Goal: Book appointment/travel/reservation

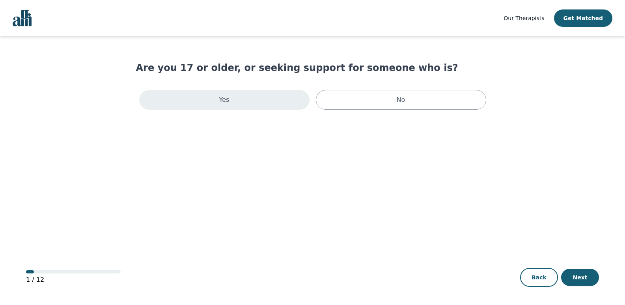
click at [257, 99] on div "Yes" at bounding box center [224, 100] width 170 height 20
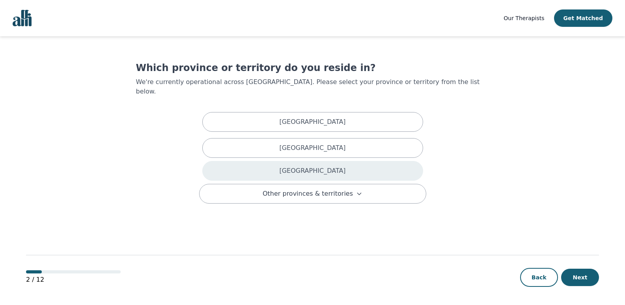
click at [319, 166] on p "[GEOGRAPHIC_DATA]" at bounding box center [312, 170] width 66 height 9
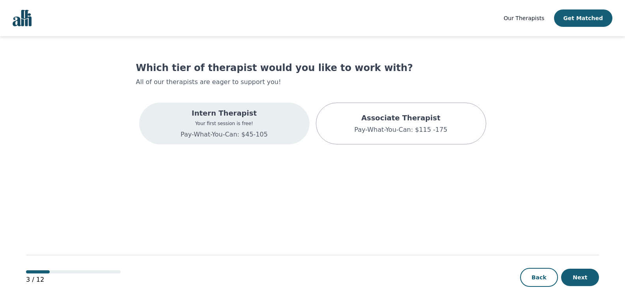
click at [296, 122] on div "Intern Therapist Your first session is free! Pay-What-You-Can: $45-105" at bounding box center [224, 124] width 170 height 42
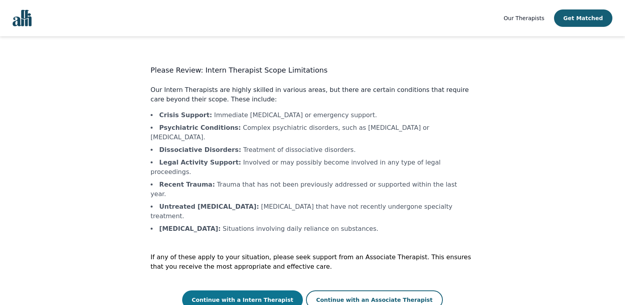
click at [259, 290] on button "Continue with a Intern Therapist" at bounding box center [242, 299] width 121 height 19
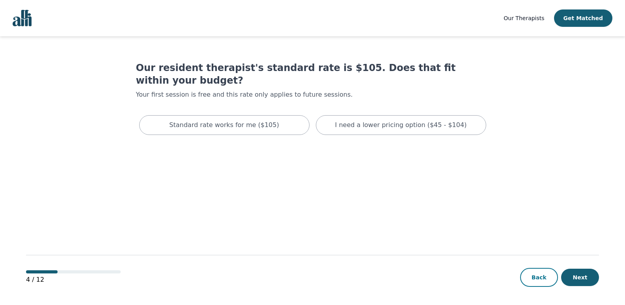
click at [550, 282] on button "Back" at bounding box center [539, 277] width 38 height 19
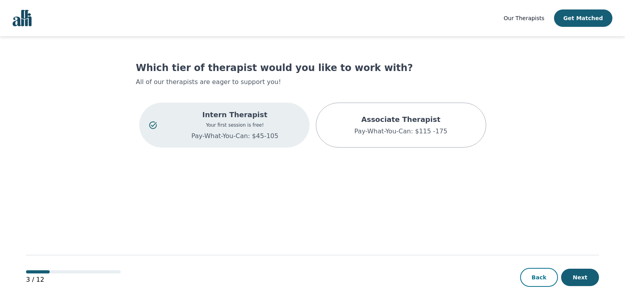
click at [546, 280] on button "Back" at bounding box center [539, 277] width 38 height 19
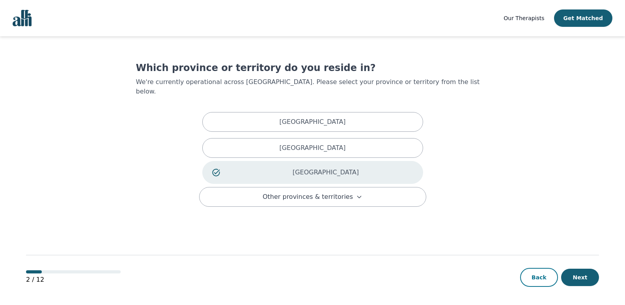
click at [545, 279] on button "Back" at bounding box center [539, 277] width 38 height 19
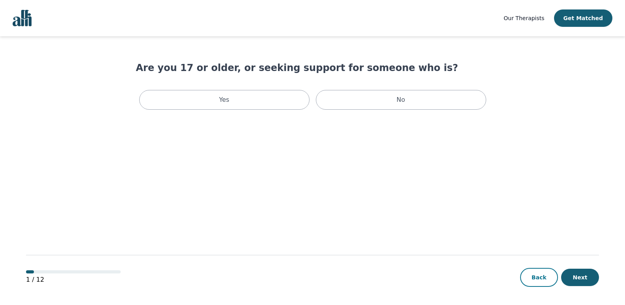
click at [545, 279] on button "Back" at bounding box center [539, 277] width 38 height 19
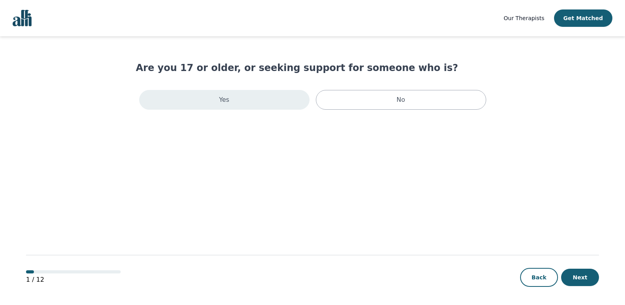
click at [261, 101] on div "Yes" at bounding box center [224, 100] width 170 height 20
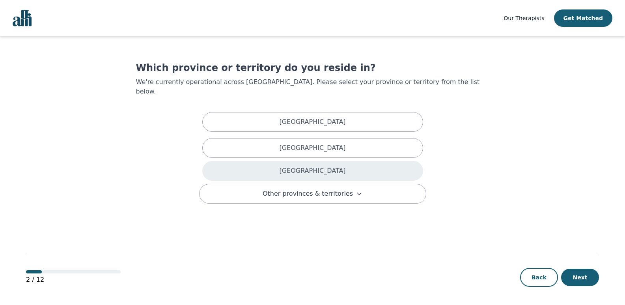
click at [272, 161] on div "[GEOGRAPHIC_DATA]" at bounding box center [312, 171] width 221 height 20
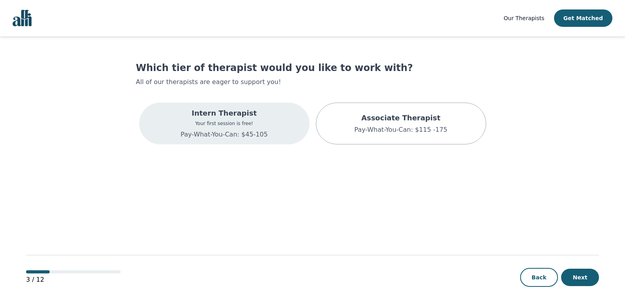
click at [267, 134] on div "Intern Therapist Your first session is free! Pay-What-You-Can: $45-105" at bounding box center [224, 124] width 170 height 42
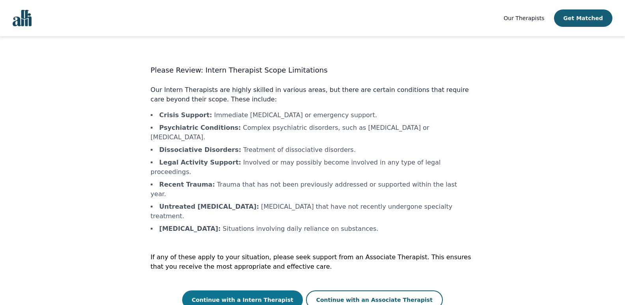
click at [272, 290] on button "Continue with a Intern Therapist" at bounding box center [242, 299] width 121 height 19
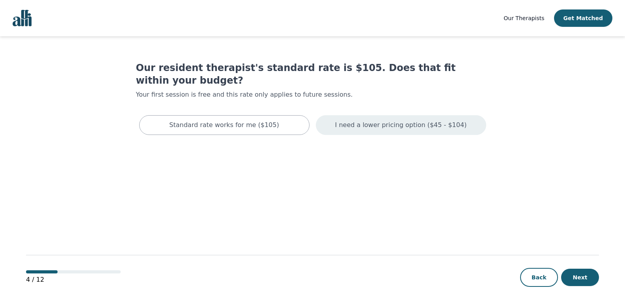
click at [394, 120] on p "I need a lower pricing option ($45 - $104)" at bounding box center [401, 124] width 132 height 9
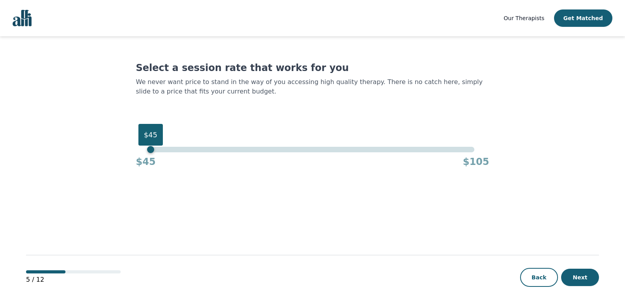
drag, startPoint x: 476, startPoint y: 151, endPoint x: 85, endPoint y: 169, distance: 391.5
click at [85, 169] on main "Select a session rate that works for you We never want price to stand in the wa…" at bounding box center [312, 170] width 573 height 269
click at [578, 280] on button "Next" at bounding box center [580, 277] width 38 height 17
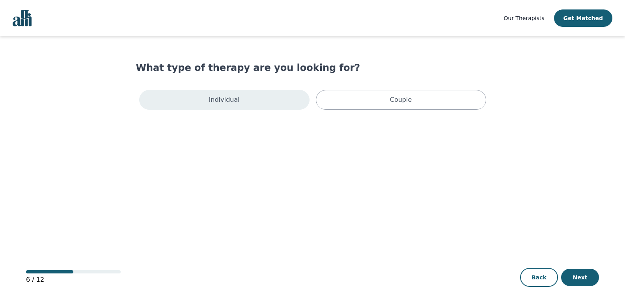
click at [275, 98] on div "Individual" at bounding box center [224, 100] width 170 height 20
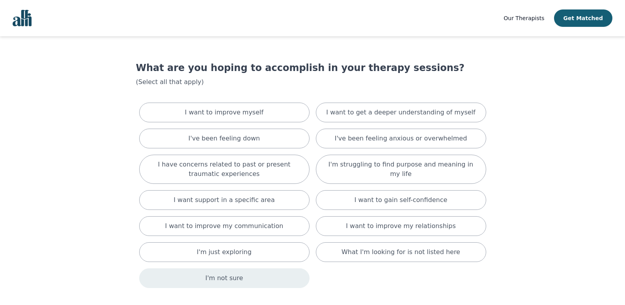
click at [282, 278] on div "I'm not sure" at bounding box center [224, 278] width 170 height 20
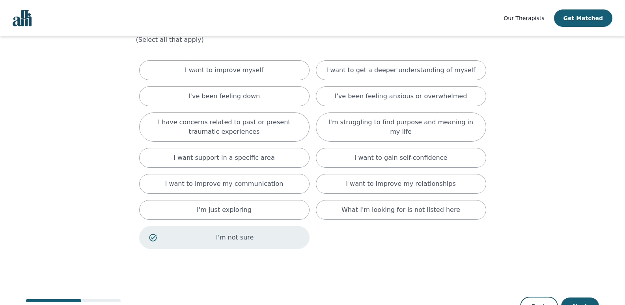
scroll to position [56, 0]
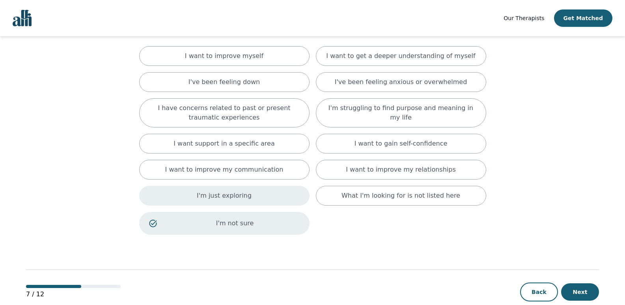
click at [244, 190] on div "I'm just exploring" at bounding box center [224, 196] width 170 height 20
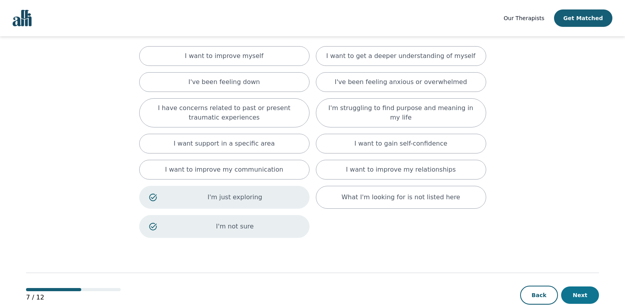
click at [582, 291] on button "Next" at bounding box center [580, 294] width 38 height 17
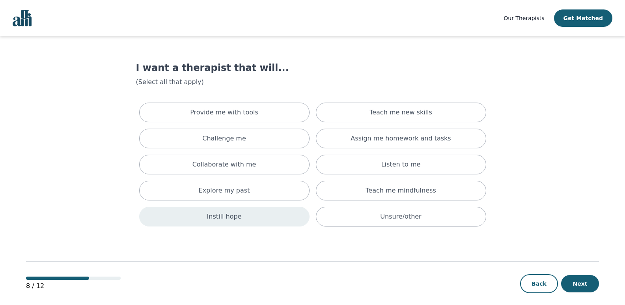
click at [269, 214] on div "Instill hope" at bounding box center [224, 217] width 170 height 20
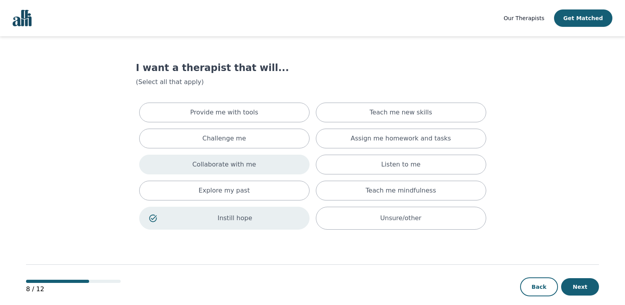
click at [266, 167] on div "Collaborate with me" at bounding box center [224, 165] width 170 height 20
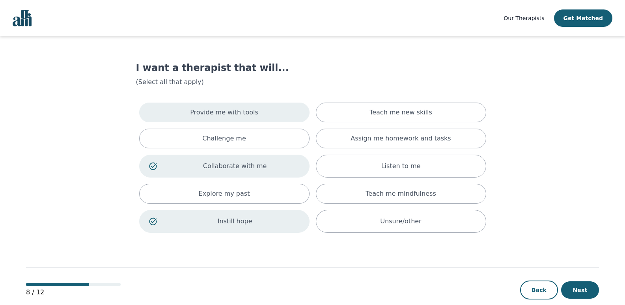
click at [271, 108] on div "Provide me with tools" at bounding box center [224, 113] width 170 height 20
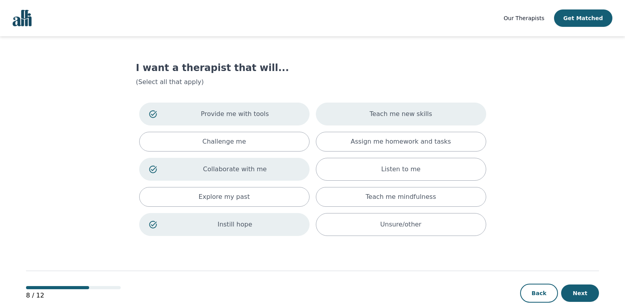
click at [411, 111] on p "Teach me new skills" at bounding box center [400, 113] width 63 height 9
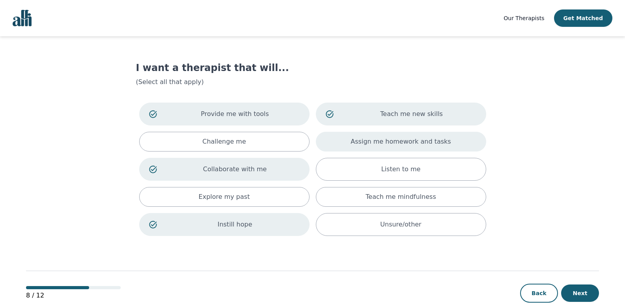
click at [416, 147] on div "Assign me homework and tasks" at bounding box center [401, 142] width 170 height 20
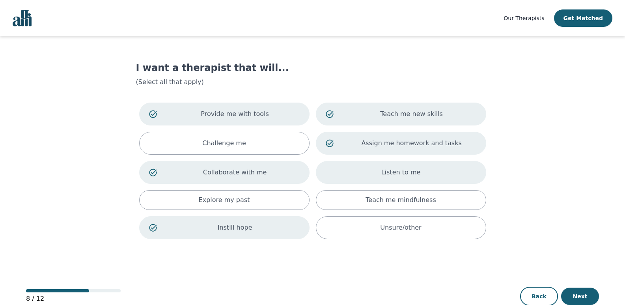
click at [420, 172] on div "Listen to me" at bounding box center [401, 172] width 170 height 23
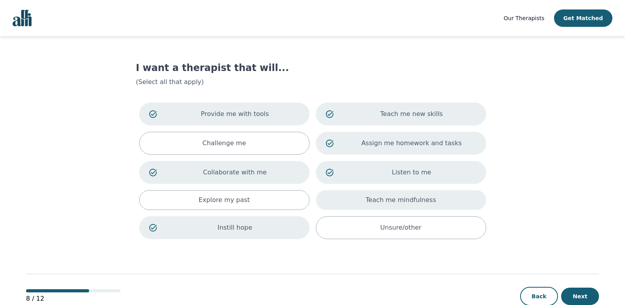
click at [421, 196] on p "Teach me mindfulness" at bounding box center [400, 199] width 70 height 9
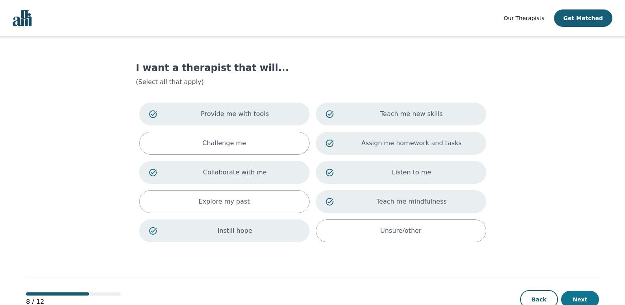
click at [577, 296] on button "Next" at bounding box center [580, 299] width 38 height 17
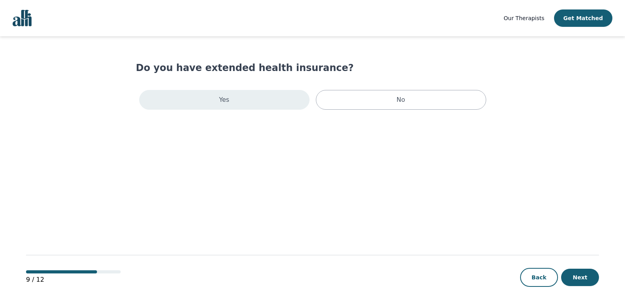
click at [257, 103] on div "Yes" at bounding box center [224, 100] width 170 height 20
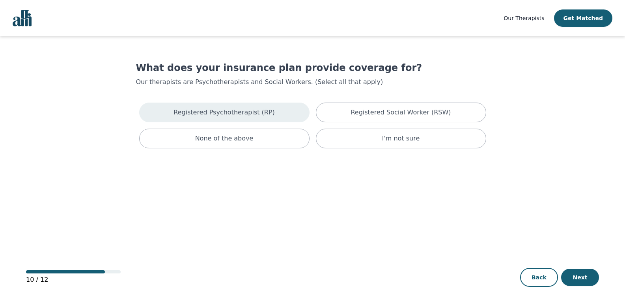
click at [283, 110] on div "Registered Psychotherapist (RP)" at bounding box center [224, 113] width 170 height 20
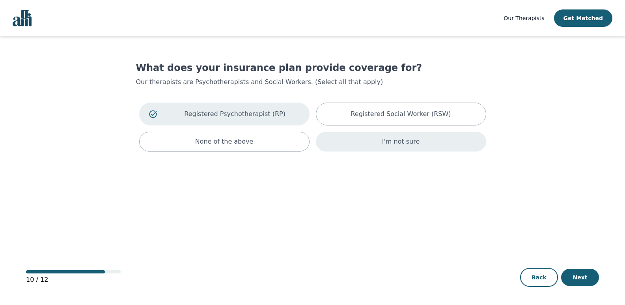
click at [397, 146] on div "I'm not sure" at bounding box center [401, 142] width 170 height 20
click at [582, 273] on button "Next" at bounding box center [580, 277] width 38 height 17
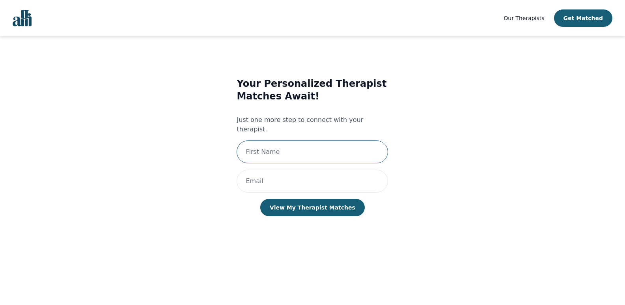
click at [368, 145] on input "text" at bounding box center [312, 151] width 151 height 23
type input "julie"
click at [357, 177] on input "email" at bounding box center [312, 181] width 151 height 23
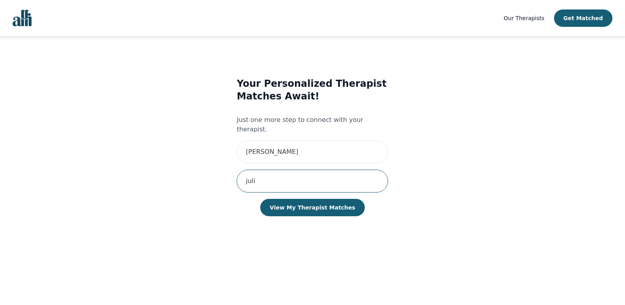
type input "juliekhan@live.ca"
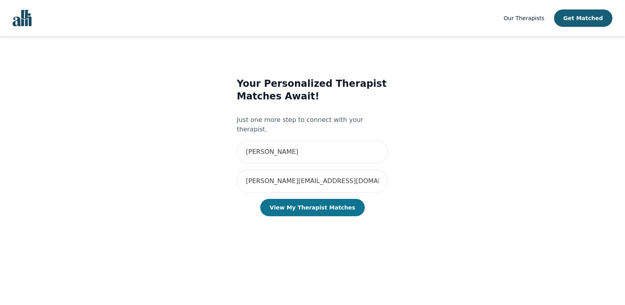
click at [313, 199] on button "View My Therapist Matches" at bounding box center [312, 207] width 104 height 17
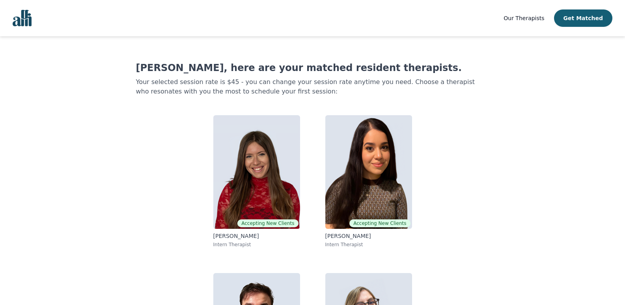
scroll to position [30, 0]
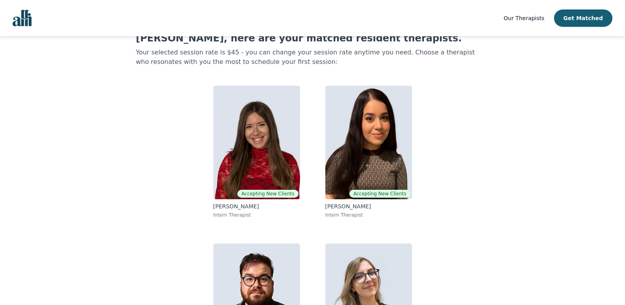
drag, startPoint x: 620, startPoint y: 143, endPoint x: 617, endPoint y: 185, distance: 42.3
click at [617, 185] on div "Our Therapists Get Matched Julie, here are your matched resident therapists. Yo…" at bounding box center [312, 176] width 625 height 412
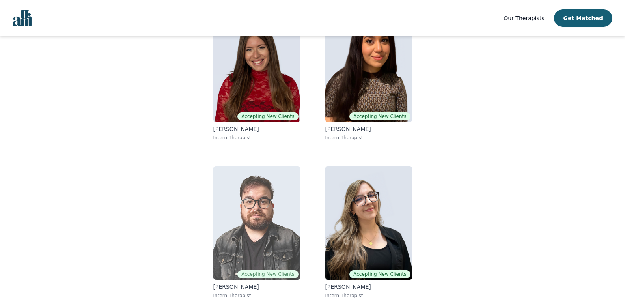
click at [256, 243] on img at bounding box center [256, 223] width 87 height 114
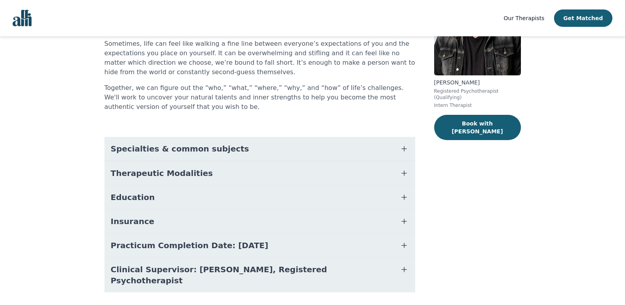
scroll to position [108, 0]
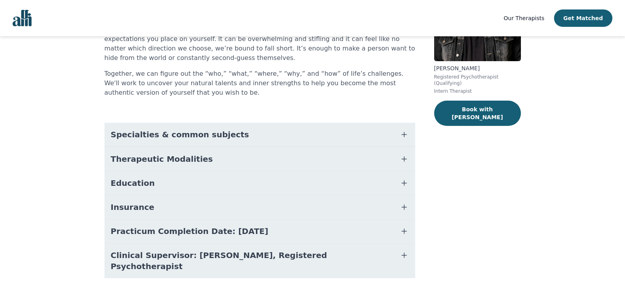
click at [405, 135] on icon "button" at bounding box center [403, 134] width 9 height 9
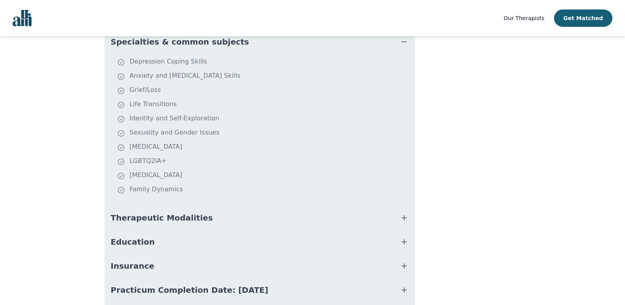
scroll to position [259, 0]
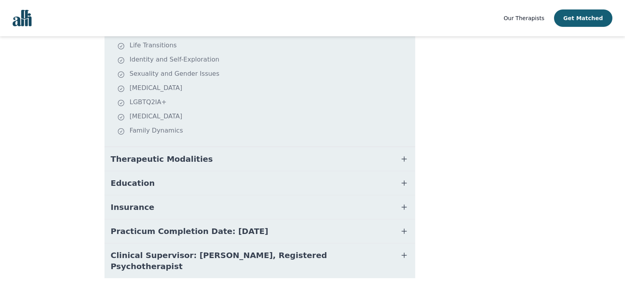
click at [402, 158] on icon "button" at bounding box center [403, 158] width 9 height 9
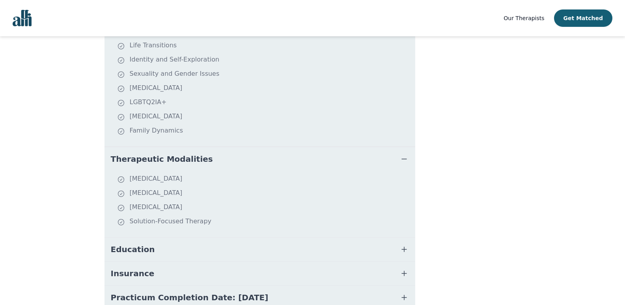
scroll to position [325, 0]
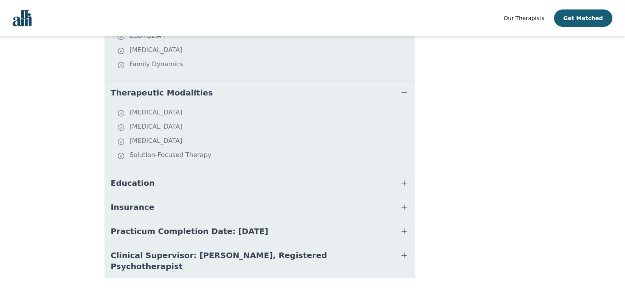
click at [407, 188] on span "button" at bounding box center [403, 182] width 9 height 11
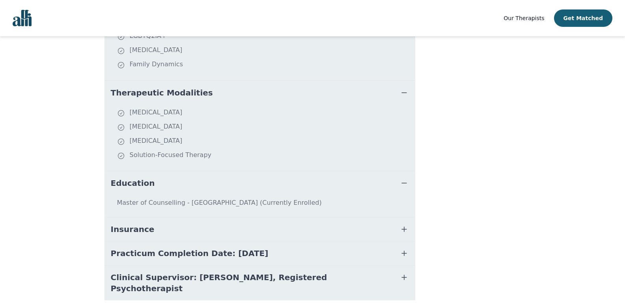
click at [404, 228] on icon "button" at bounding box center [404, 229] width 5 height 5
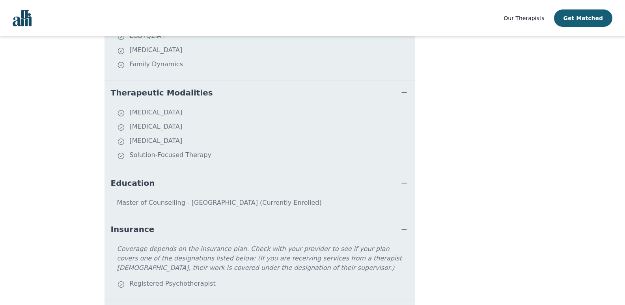
scroll to position [406, 0]
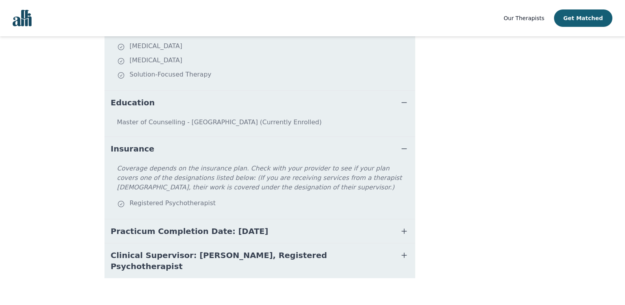
click at [407, 255] on icon "button" at bounding box center [403, 254] width 9 height 9
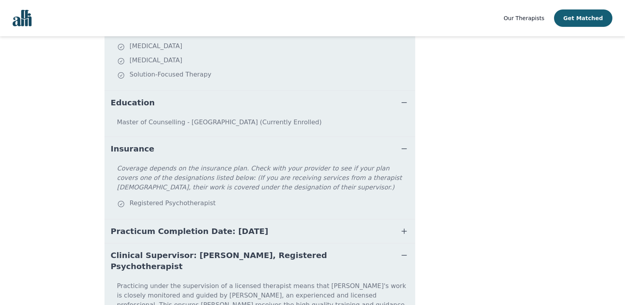
click at [407, 255] on icon "button" at bounding box center [403, 254] width 9 height 9
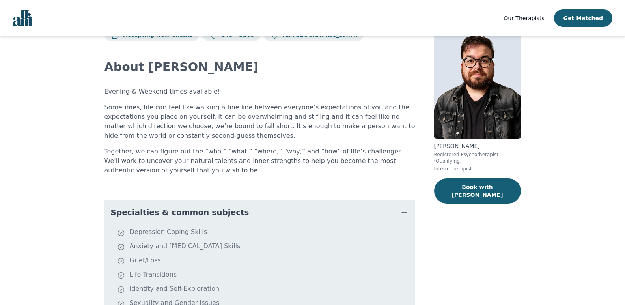
scroll to position [0, 0]
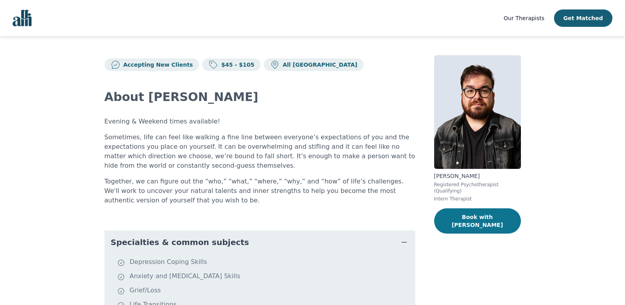
click at [477, 210] on button "Book with Freddie" at bounding box center [477, 220] width 87 height 25
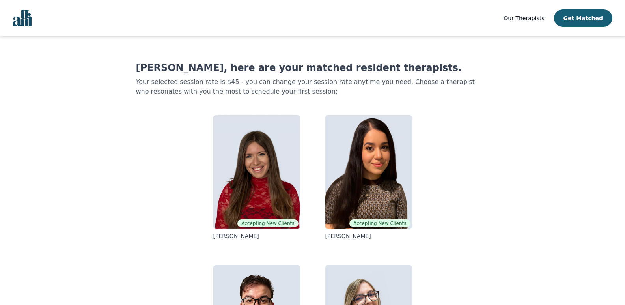
scroll to position [107, 0]
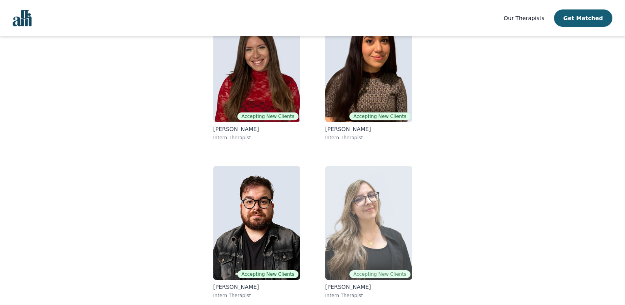
click at [351, 237] on img at bounding box center [368, 223] width 87 height 114
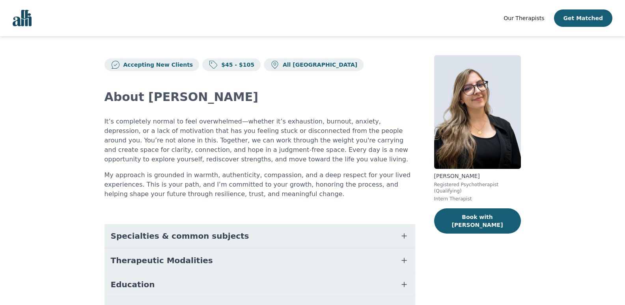
scroll to position [101, 0]
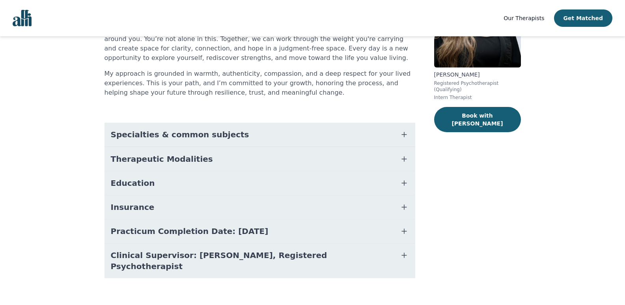
click at [405, 161] on icon "button" at bounding box center [403, 158] width 9 height 9
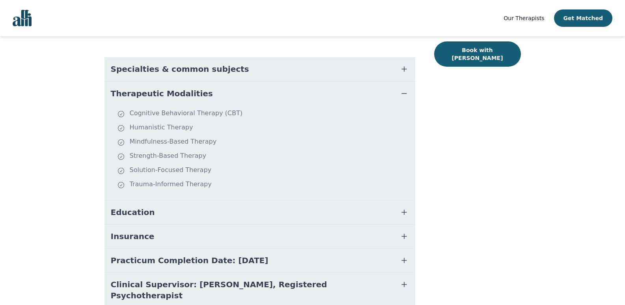
scroll to position [170, 0]
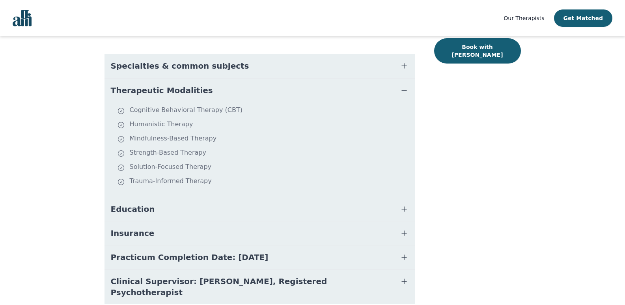
click at [408, 206] on icon "button" at bounding box center [403, 208] width 9 height 9
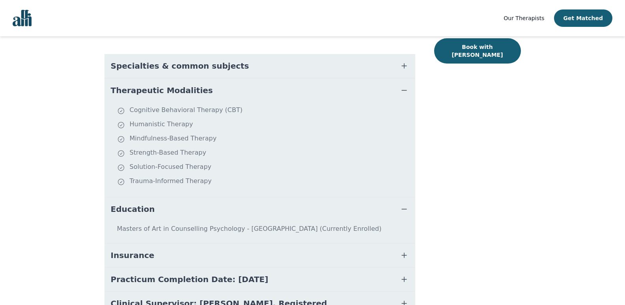
click at [402, 62] on icon "button" at bounding box center [403, 65] width 9 height 9
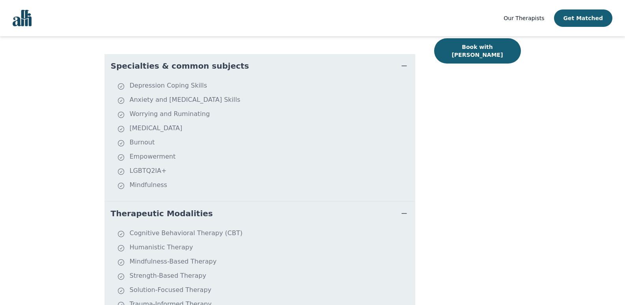
scroll to position [341, 0]
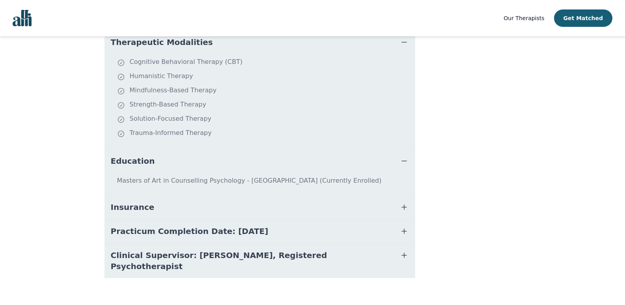
click at [402, 210] on icon "button" at bounding box center [403, 206] width 9 height 9
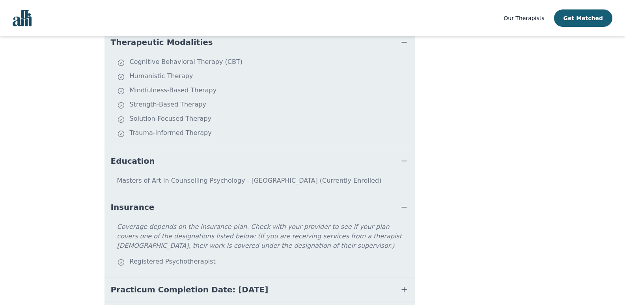
scroll to position [399, 0]
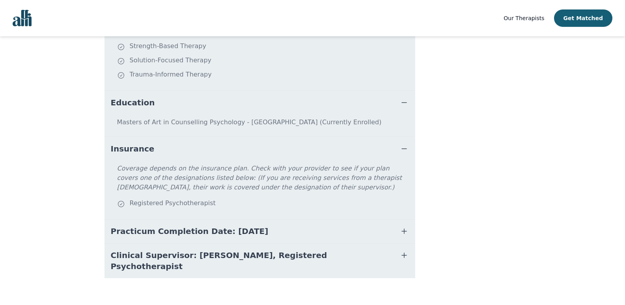
click at [406, 233] on icon "button" at bounding box center [403, 230] width 9 height 9
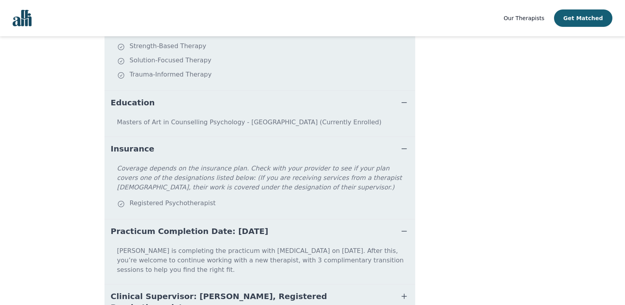
click at [406, 233] on icon "button" at bounding box center [403, 230] width 9 height 9
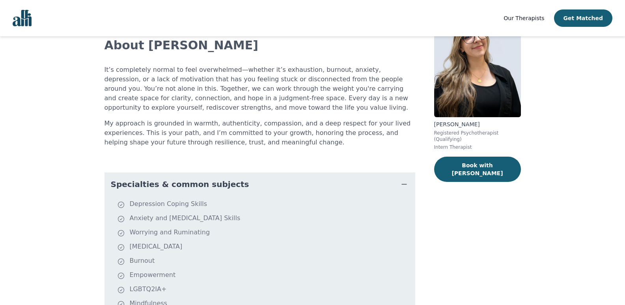
scroll to position [34, 0]
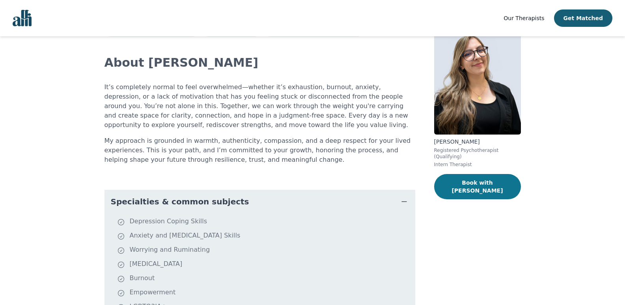
click at [476, 177] on button "Book with Joanna" at bounding box center [477, 186] width 87 height 25
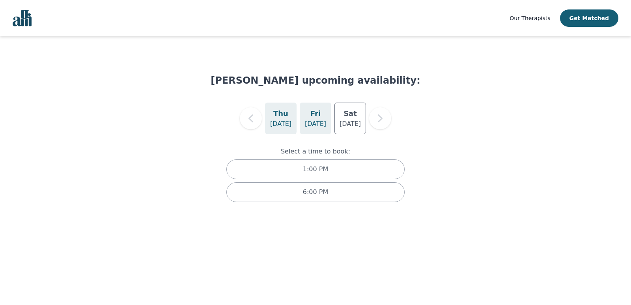
click at [319, 127] on p "Aug 22" at bounding box center [315, 123] width 21 height 9
click at [352, 119] on p "Aug 23" at bounding box center [349, 123] width 21 height 9
click at [274, 123] on p "Aug 21" at bounding box center [280, 123] width 21 height 9
click at [319, 116] on h5 "Fri" at bounding box center [315, 113] width 10 height 11
click at [343, 125] on p "Aug 23" at bounding box center [349, 123] width 21 height 9
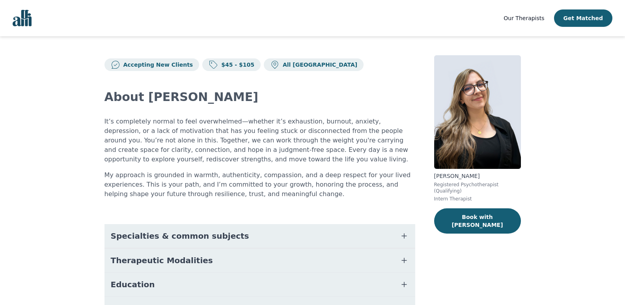
scroll to position [101, 0]
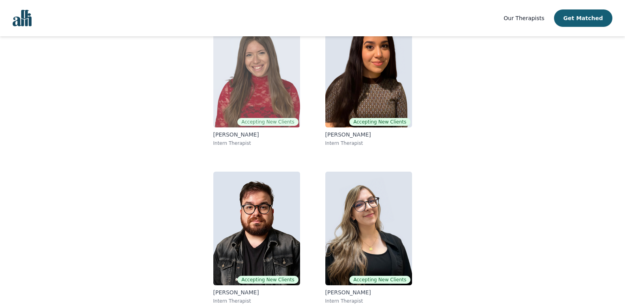
click at [256, 103] on img at bounding box center [256, 71] width 87 height 114
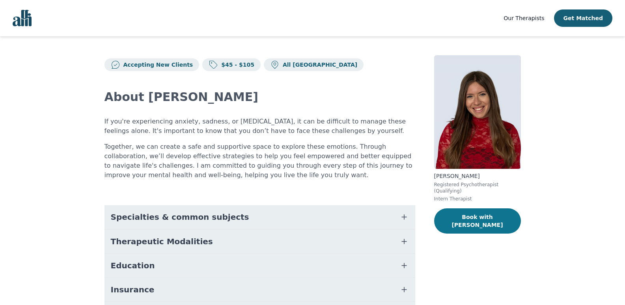
click at [465, 208] on button "Book with Alisha" at bounding box center [477, 220] width 87 height 25
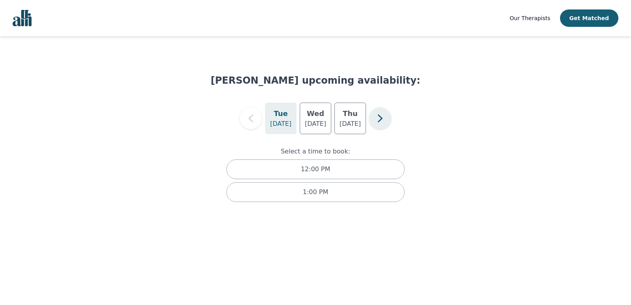
click at [380, 112] on icon "button" at bounding box center [380, 118] width 16 height 16
click at [252, 117] on icon "button" at bounding box center [251, 118] width 16 height 16
click at [315, 114] on h5 "Mon" at bounding box center [315, 113] width 17 height 11
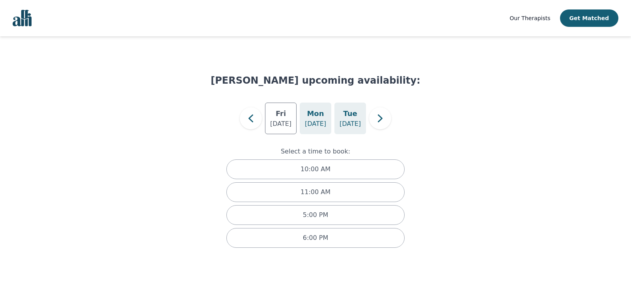
click at [353, 115] on h5 "Tue" at bounding box center [350, 113] width 14 height 11
click at [375, 118] on icon "button" at bounding box center [380, 118] width 16 height 16
click at [325, 116] on div "Thu Aug 28" at bounding box center [316, 119] width 32 height 32
click at [347, 121] on p "Aug 29" at bounding box center [349, 123] width 21 height 9
click at [303, 118] on div "Thu Aug 28" at bounding box center [316, 119] width 32 height 32
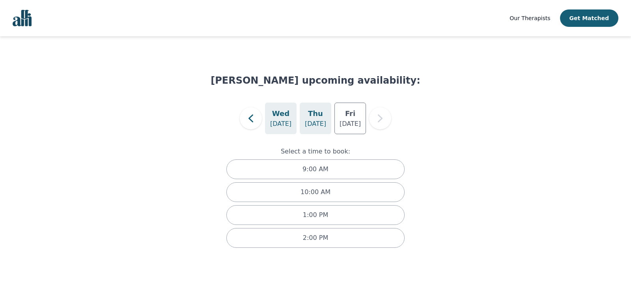
click at [286, 118] on h5 "Wed" at bounding box center [280, 113] width 17 height 11
click at [350, 109] on h5 "Fri" at bounding box center [350, 113] width 10 height 11
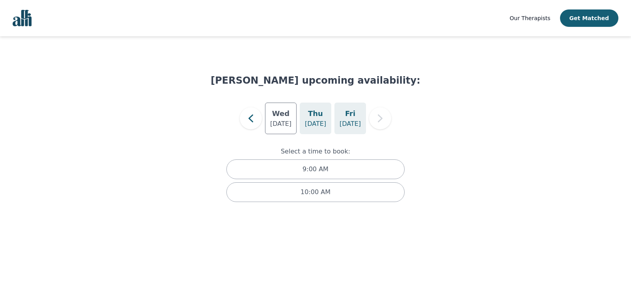
click at [327, 112] on div "Thu Aug 28" at bounding box center [316, 119] width 32 height 32
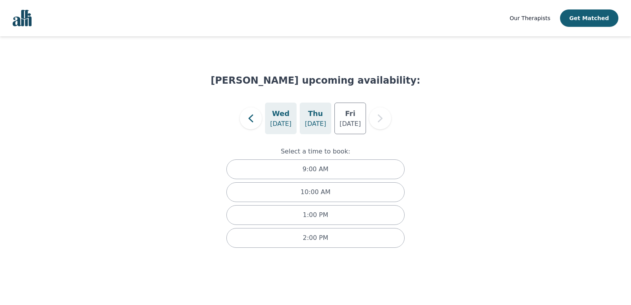
click at [286, 125] on p "Aug 27" at bounding box center [280, 123] width 21 height 9
click at [250, 119] on icon "button" at bounding box center [250, 118] width 5 height 8
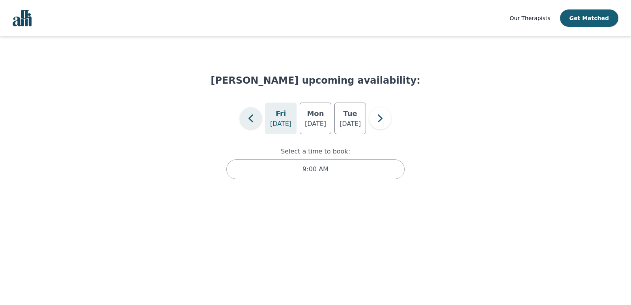
click at [243, 125] on icon "button" at bounding box center [251, 118] width 16 height 16
click at [311, 115] on h5 "Wed" at bounding box center [315, 113] width 17 height 11
click at [345, 121] on p "Aug 21" at bounding box center [349, 123] width 21 height 9
click at [320, 119] on p "Aug 20" at bounding box center [315, 123] width 21 height 9
click at [286, 119] on p "Aug 19" at bounding box center [280, 123] width 21 height 9
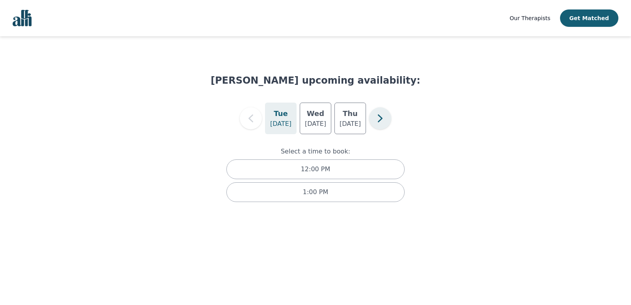
click at [373, 115] on icon "button" at bounding box center [380, 118] width 16 height 16
click at [326, 117] on div "Mon Aug 25" at bounding box center [316, 119] width 32 height 32
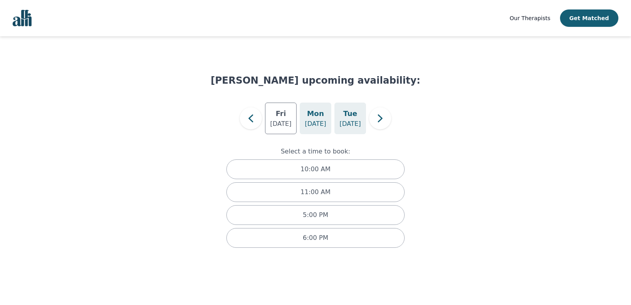
click at [344, 119] on div "Tue Aug 26" at bounding box center [350, 119] width 32 height 32
click at [379, 125] on icon "button" at bounding box center [380, 118] width 16 height 16
click at [321, 125] on p "Aug 28" at bounding box center [315, 123] width 21 height 9
click at [348, 122] on p "Aug 29" at bounding box center [349, 123] width 21 height 9
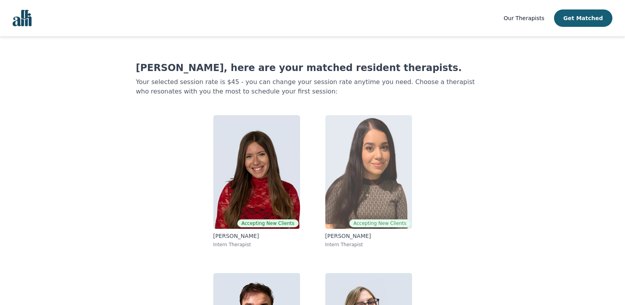
click at [371, 195] on img at bounding box center [368, 172] width 87 height 114
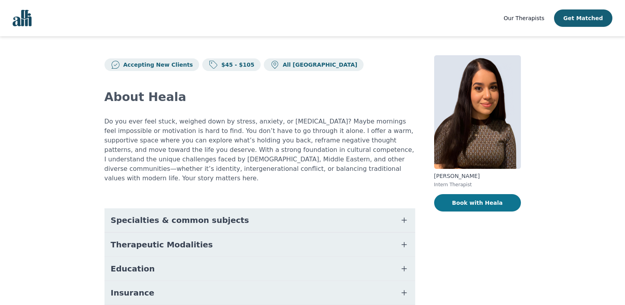
click at [472, 202] on button "Book with Heala" at bounding box center [477, 202] width 87 height 17
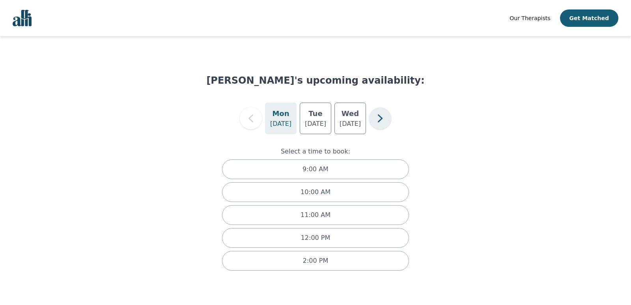
click at [382, 120] on icon "button" at bounding box center [380, 118] width 16 height 16
click at [379, 120] on icon "button" at bounding box center [380, 118] width 16 height 16
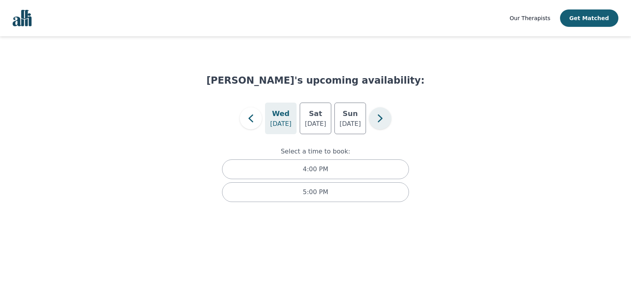
click at [379, 120] on icon "button" at bounding box center [380, 118] width 16 height 16
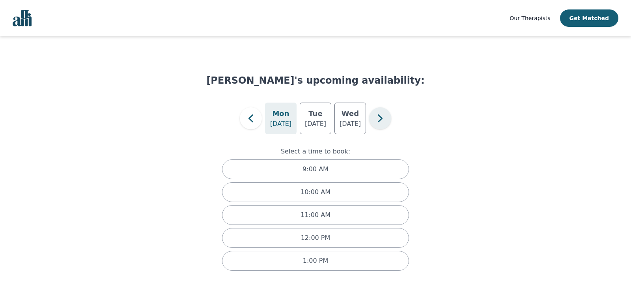
click at [379, 120] on icon "button" at bounding box center [380, 118] width 16 height 16
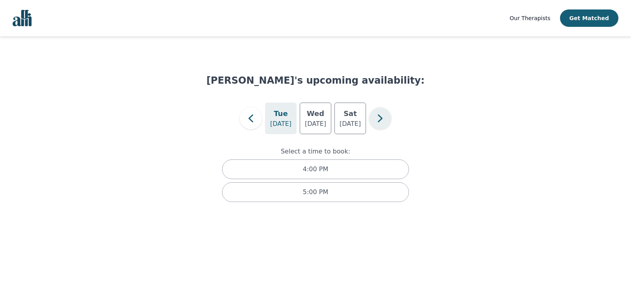
click at [379, 120] on icon "button" at bounding box center [380, 118] width 16 height 16
click at [246, 123] on icon "button" at bounding box center [251, 118] width 16 height 16
click at [389, 118] on button "button" at bounding box center [380, 118] width 22 height 22
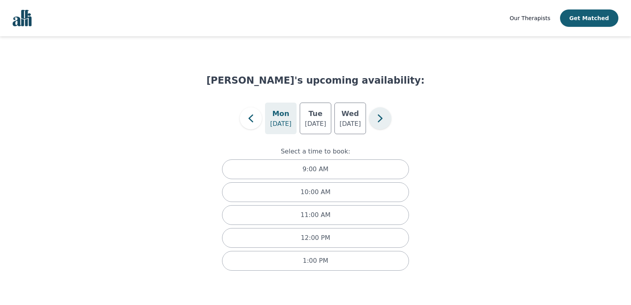
click at [389, 118] on button "button" at bounding box center [380, 118] width 22 height 22
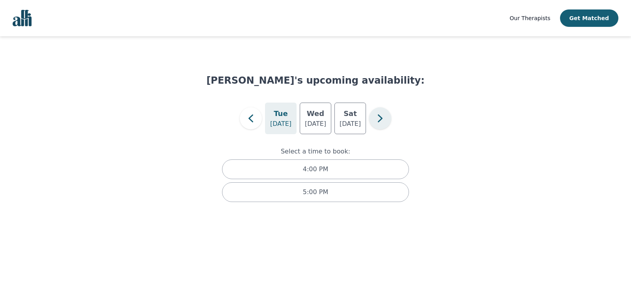
click at [389, 118] on button "button" at bounding box center [380, 118] width 22 height 22
